Goal: Answer question/provide support: Share knowledge or assist other users

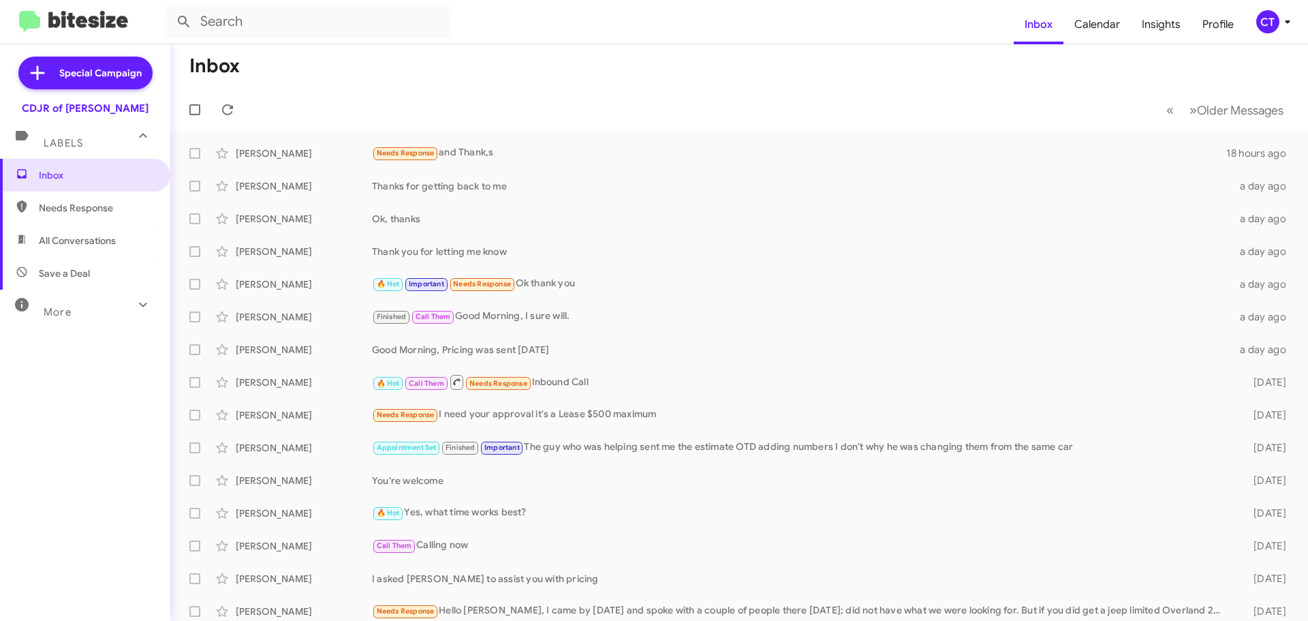
click at [1272, 25] on div "CT" at bounding box center [1267, 21] width 23 height 23
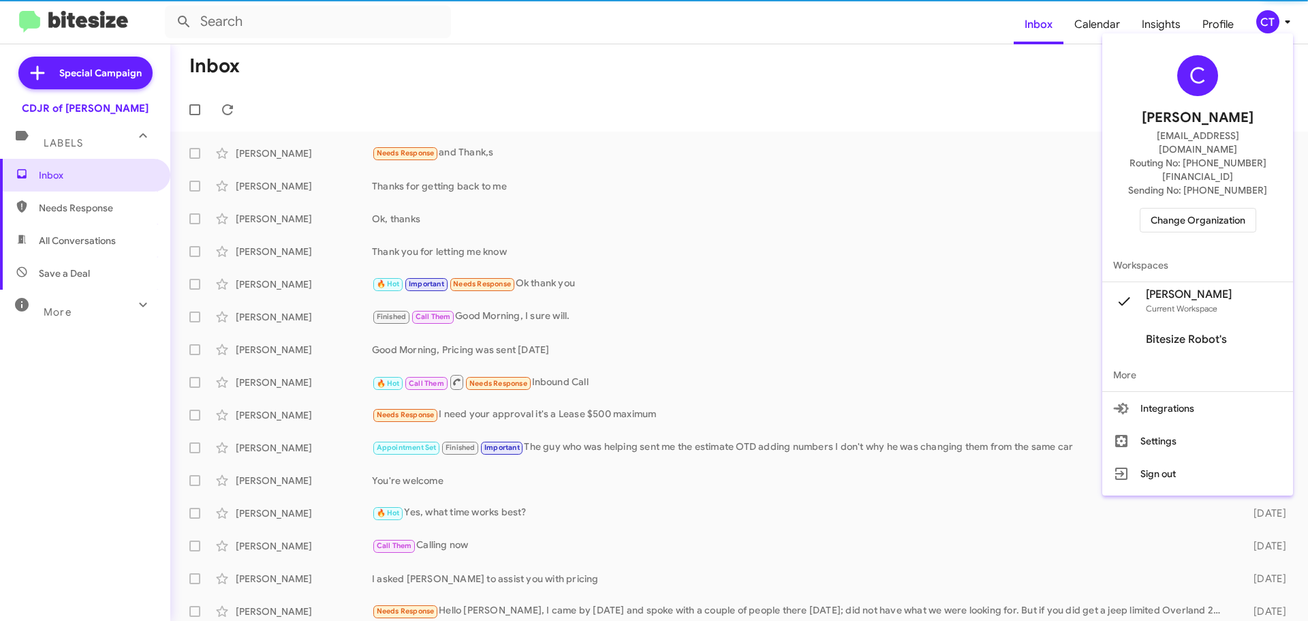
click at [1200, 208] on span "Change Organization" at bounding box center [1198, 219] width 95 height 23
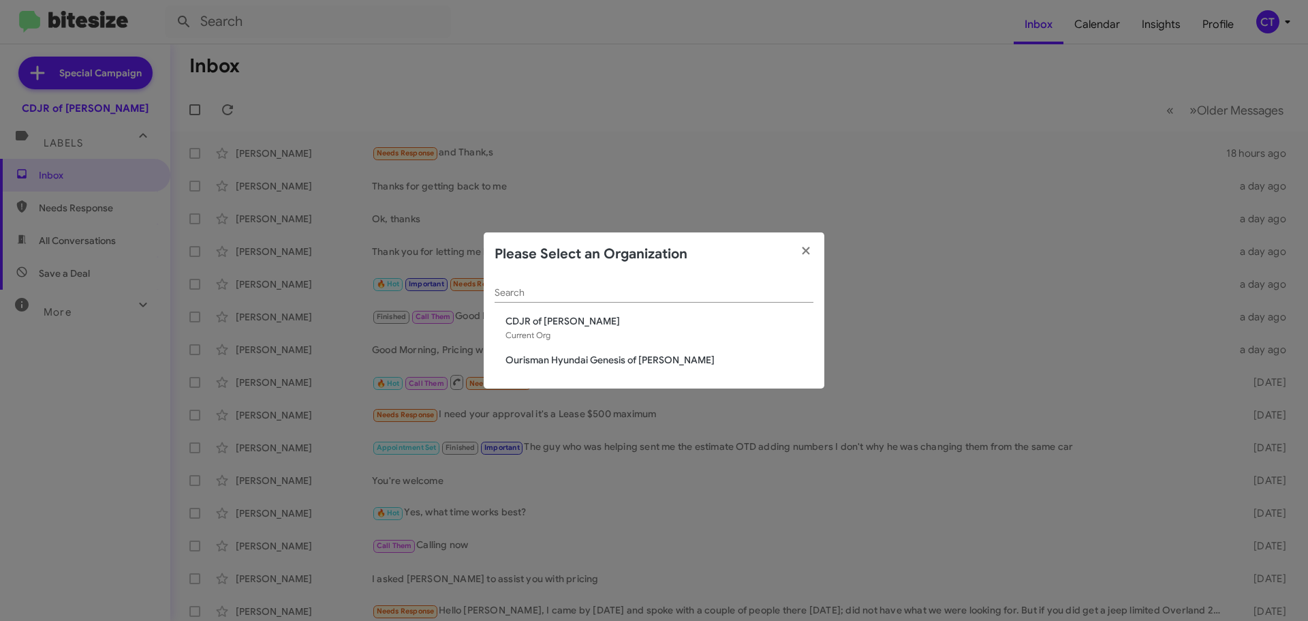
click at [591, 358] on span "Ourisman Hyundai Genesis of [PERSON_NAME]" at bounding box center [660, 360] width 308 height 14
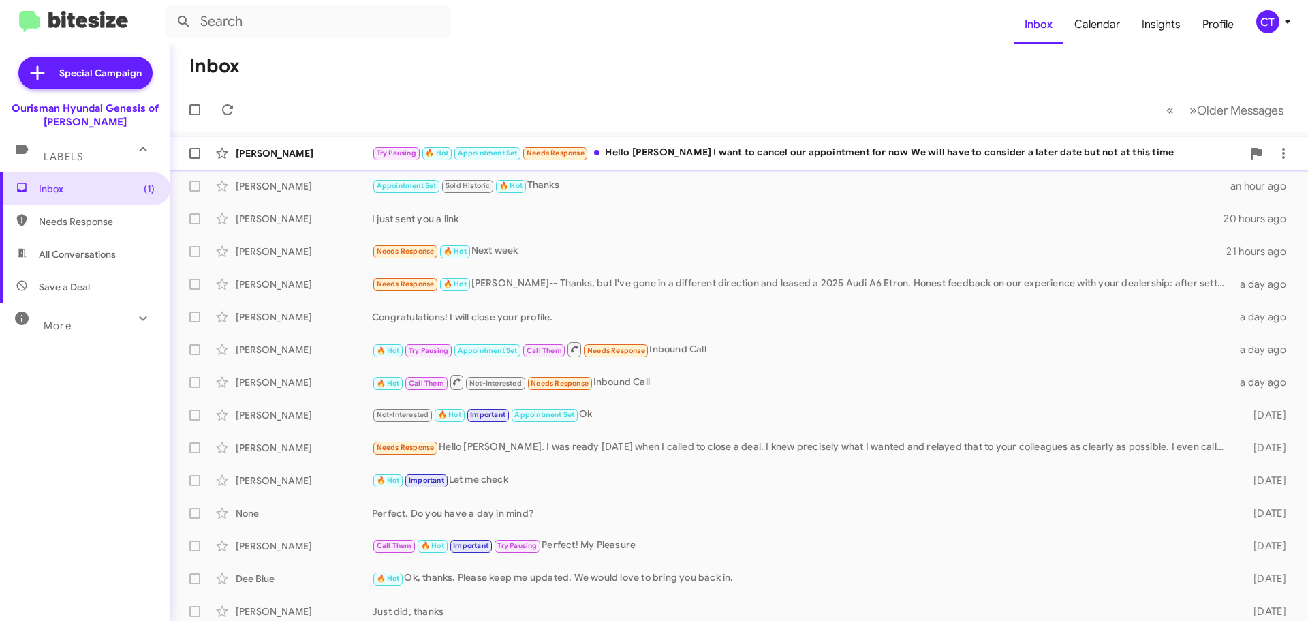
click at [719, 156] on div "Try Pausing 🔥 Hot Appointment Set Needs Response Hello [PERSON_NAME] I want to …" at bounding box center [807, 153] width 871 height 16
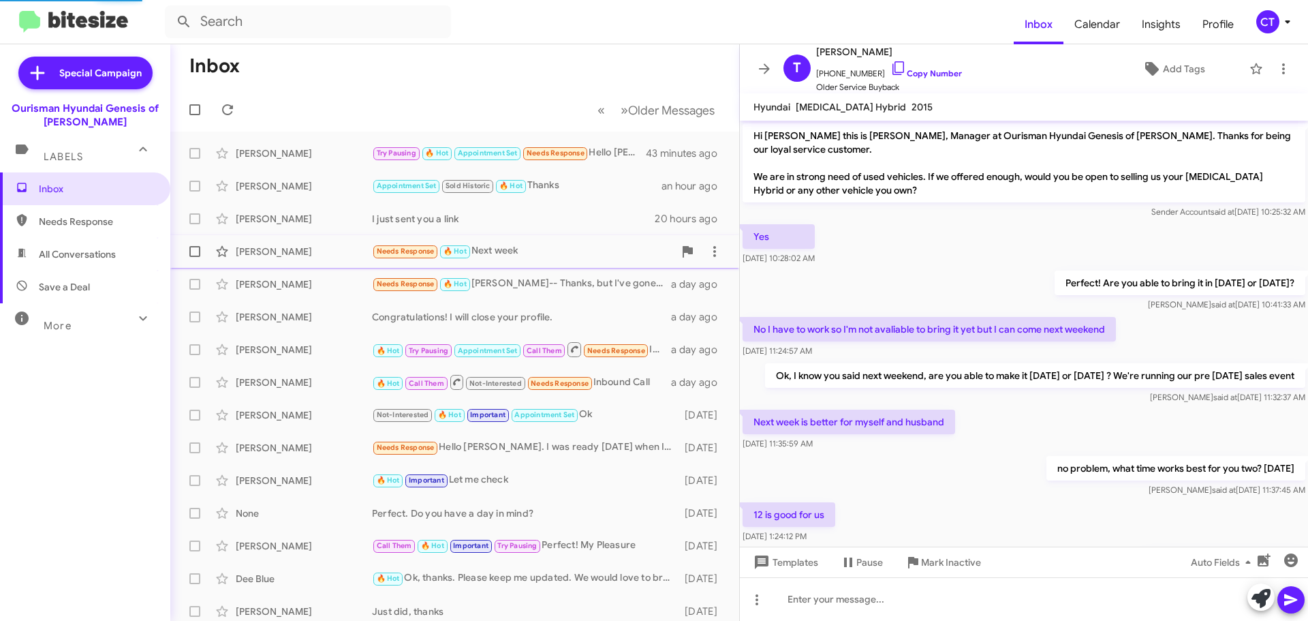
scroll to position [295, 0]
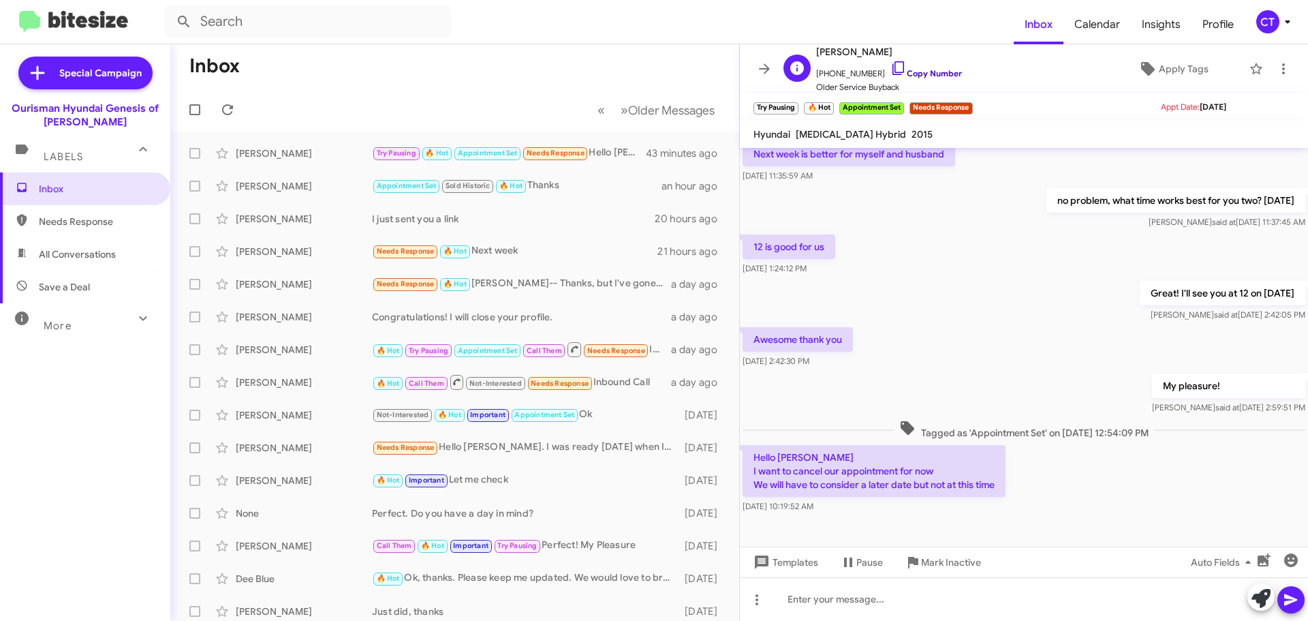
click at [890, 70] on icon at bounding box center [898, 68] width 16 height 16
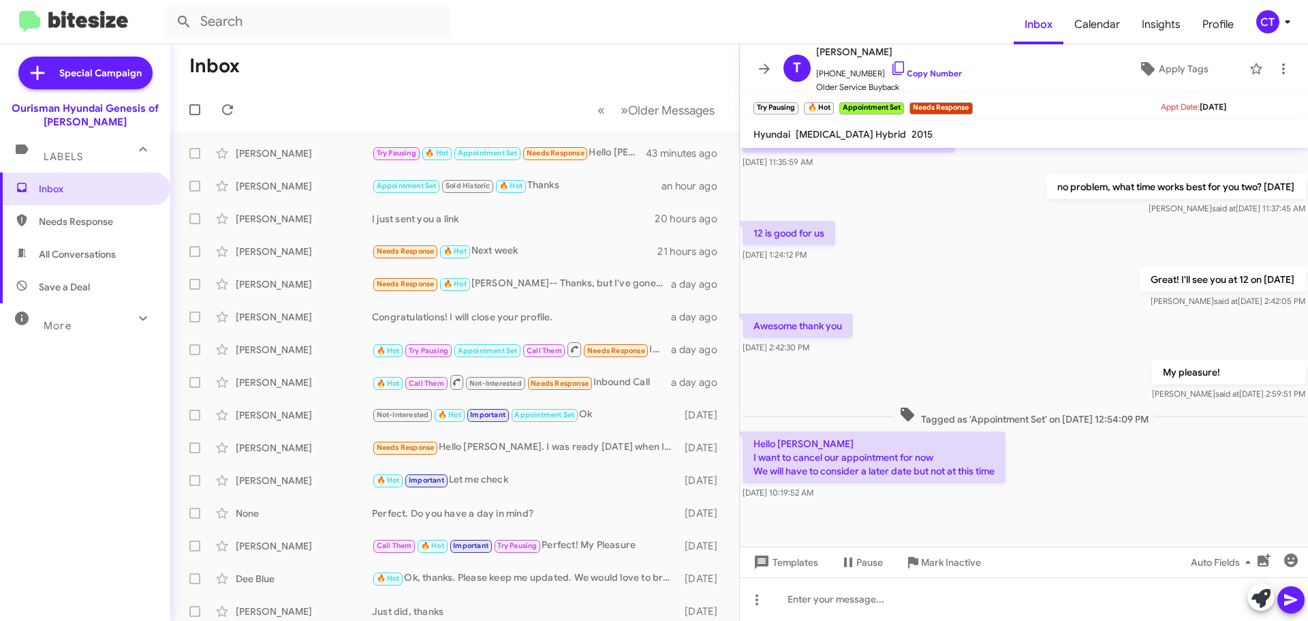
scroll to position [322, 0]
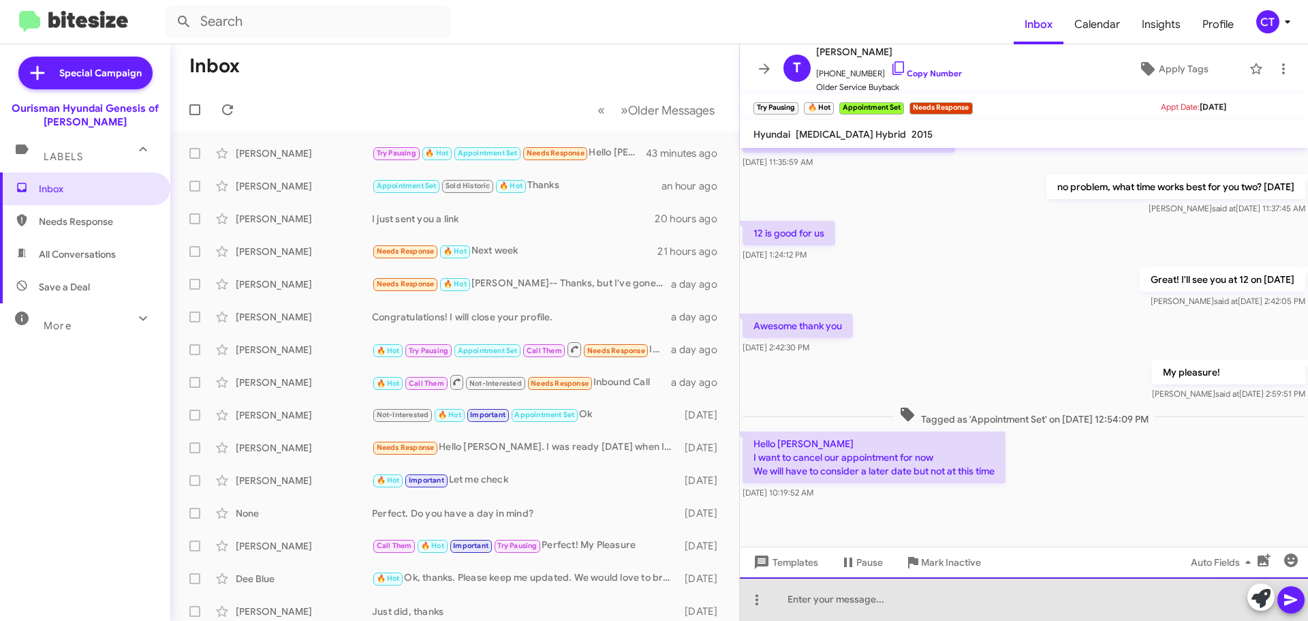
click at [830, 610] on div at bounding box center [1024, 599] width 568 height 44
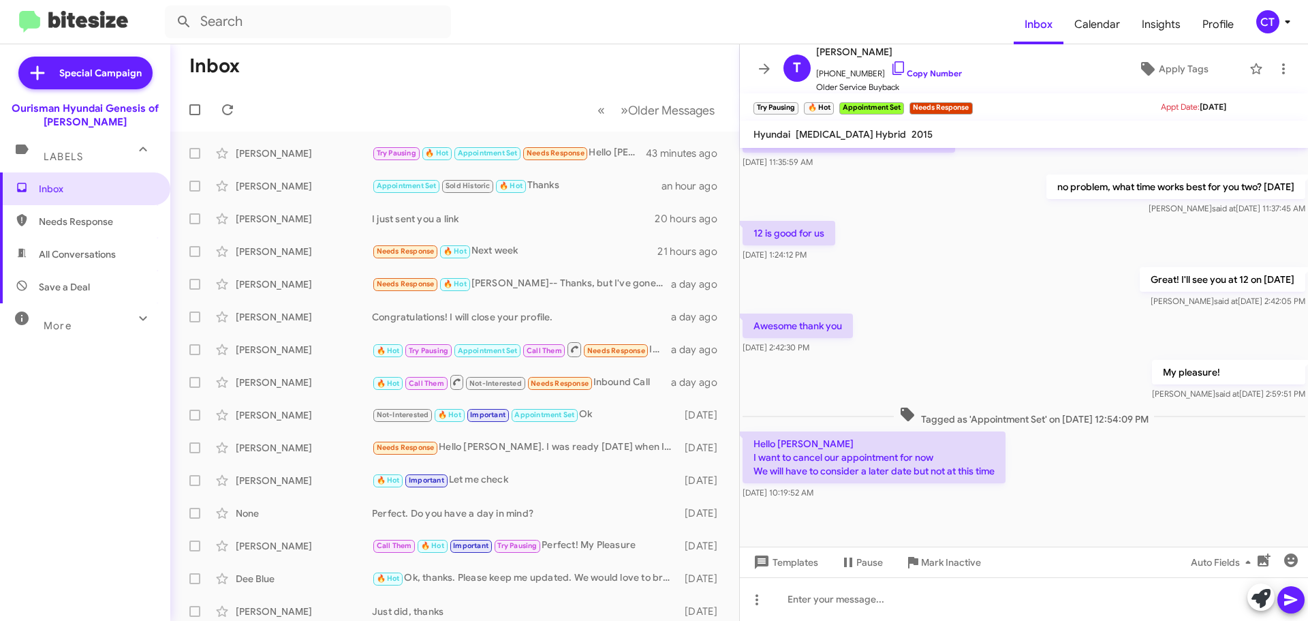
drag, startPoint x: 754, startPoint y: 441, endPoint x: 873, endPoint y: 496, distance: 131.7
click at [873, 496] on div "Hello [PERSON_NAME] I want to cancel our appointment for now We will have to co…" at bounding box center [874, 465] width 263 height 68
copy div "Hello [PERSON_NAME] I want to cancel our appointment for now We will have to co…"
click at [1276, 65] on icon at bounding box center [1283, 69] width 16 height 16
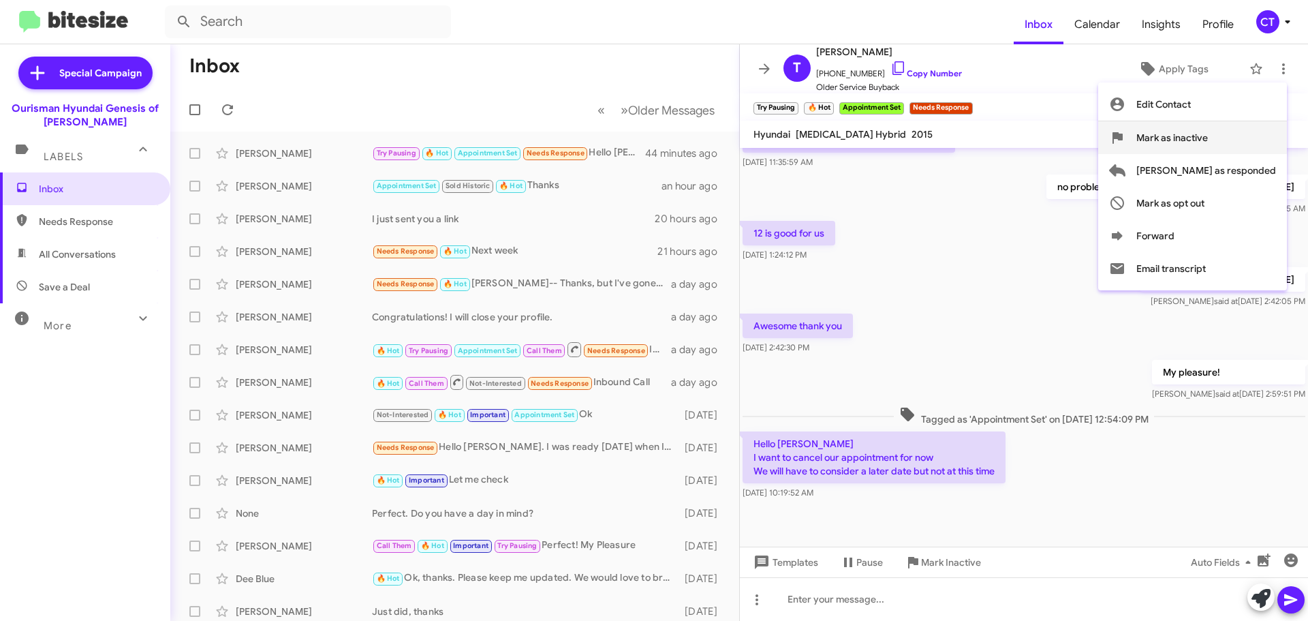
click at [1208, 147] on span "Mark as inactive" at bounding box center [1172, 137] width 72 height 33
